Goal: Find specific page/section

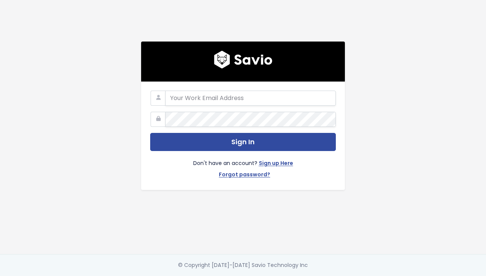
type input "[EMAIL_ADDRESS][DOMAIN_NAME]"
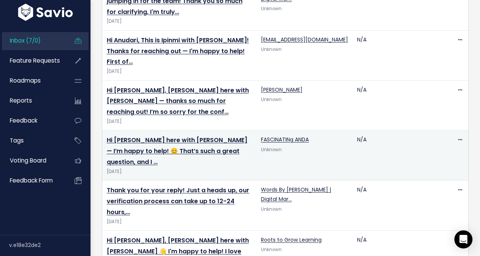
scroll to position [181, 0]
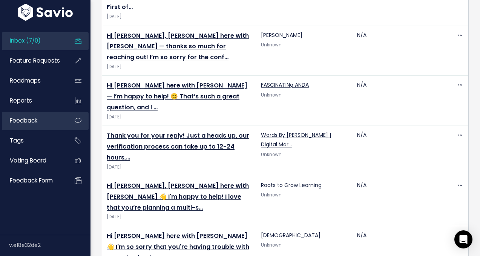
click at [28, 119] on span "Feedback" at bounding box center [24, 121] width 28 height 8
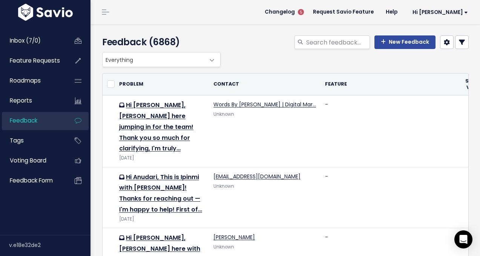
click at [218, 55] on span "Everything" at bounding box center [161, 59] width 118 height 15
